Goal: Transaction & Acquisition: Purchase product/service

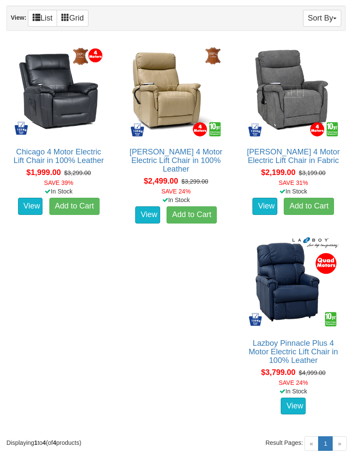
scroll to position [141, 0]
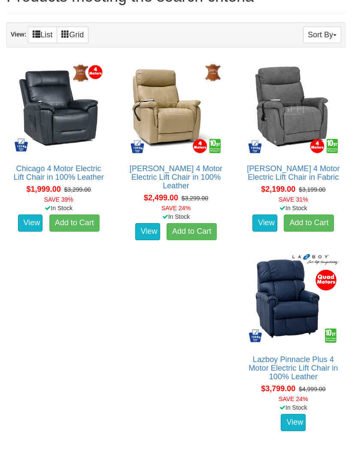
click at [29, 220] on link "View" at bounding box center [30, 223] width 25 height 17
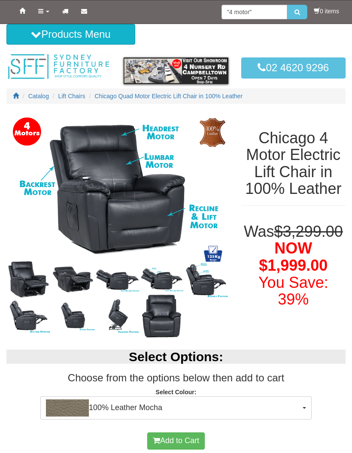
click at [31, 270] on img at bounding box center [28, 279] width 44 height 43
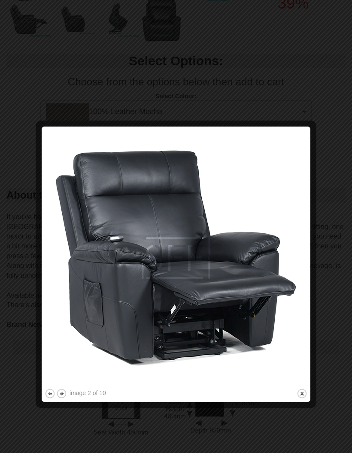
scroll to position [307, 0]
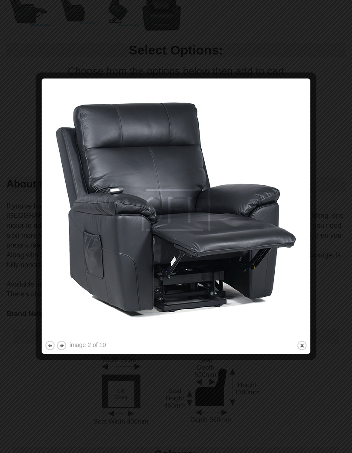
click at [61, 349] on button "next" at bounding box center [61, 345] width 11 height 11
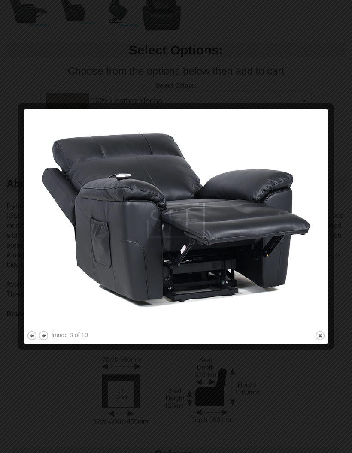
click at [59, 346] on div at bounding box center [176, 345] width 299 height 9
click at [45, 336] on button "next" at bounding box center [43, 336] width 11 height 11
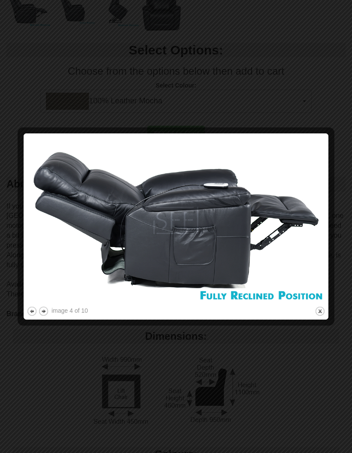
click at [46, 316] on button "next" at bounding box center [43, 311] width 11 height 11
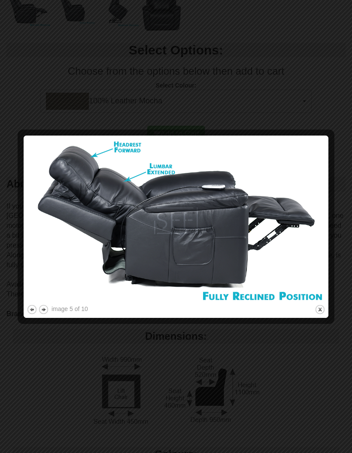
click at [40, 302] on img at bounding box center [176, 221] width 299 height 164
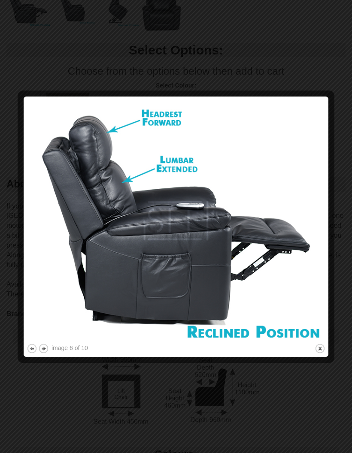
click at [45, 349] on button "next" at bounding box center [43, 348] width 11 height 11
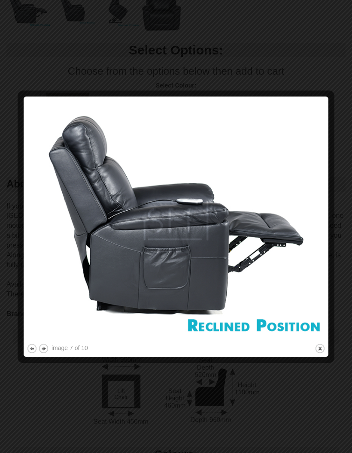
click at [43, 345] on button "next" at bounding box center [43, 348] width 11 height 11
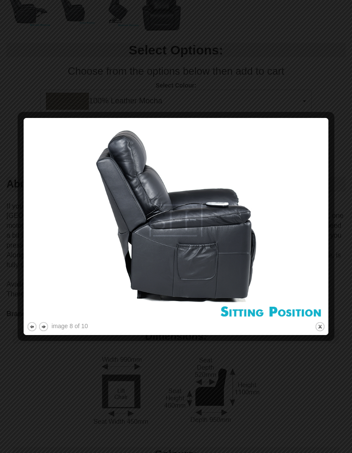
click at [42, 324] on button "next" at bounding box center [43, 327] width 11 height 11
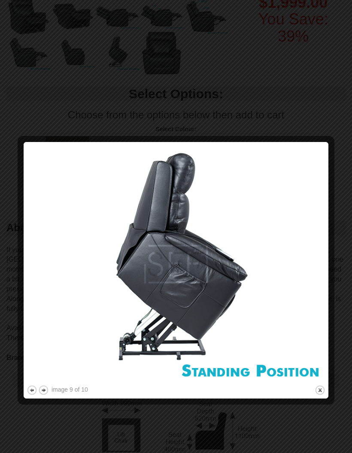
scroll to position [258, 0]
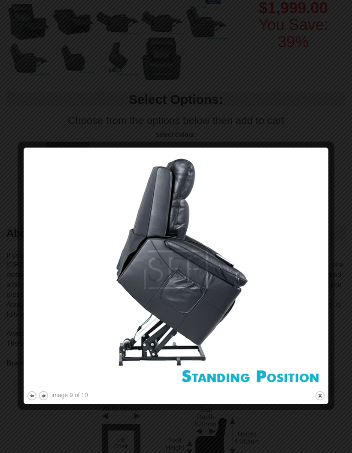
click at [324, 399] on button "close" at bounding box center [320, 396] width 11 height 11
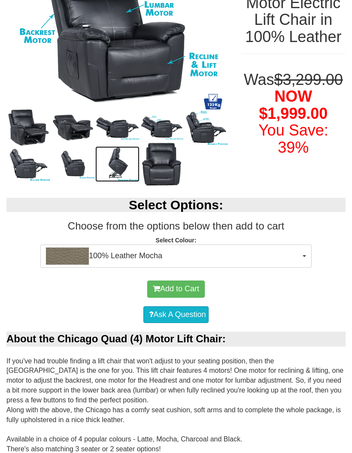
scroll to position [152, 0]
click at [201, 125] on img at bounding box center [206, 127] width 44 height 36
